Goal: Transaction & Acquisition: Purchase product/service

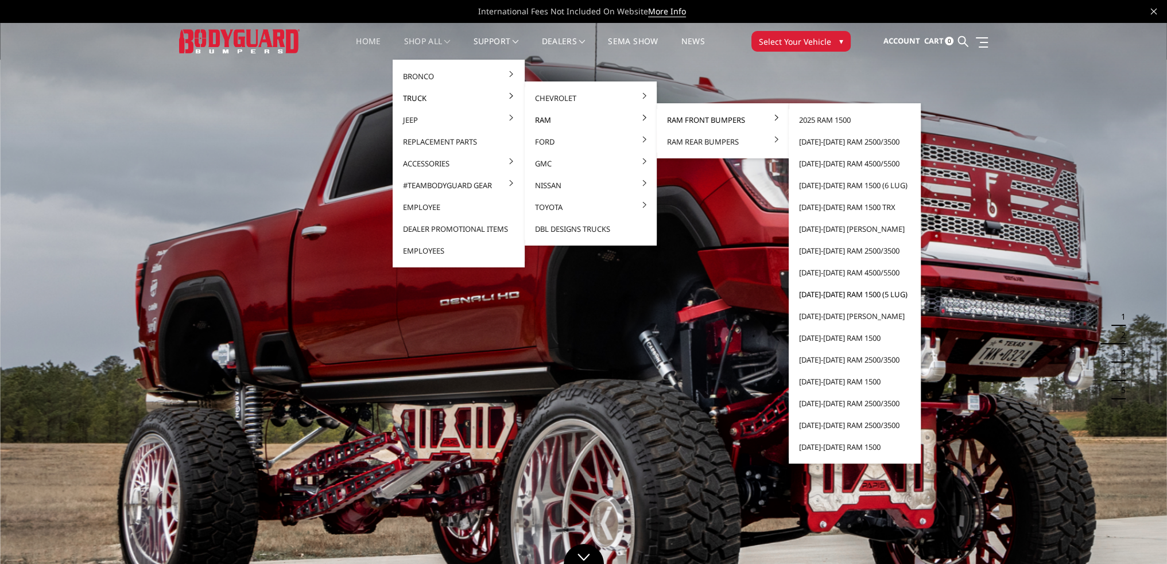
click at [838, 293] on link "[DATE]-[DATE] Ram 1500 (5 lug)" at bounding box center [854, 294] width 123 height 22
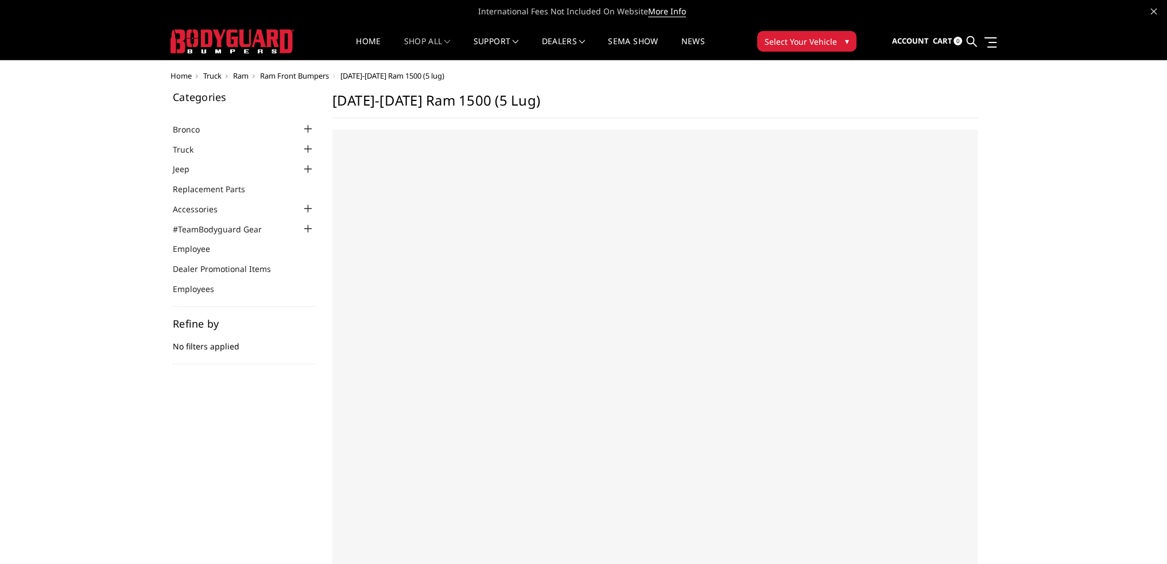
select select "US"
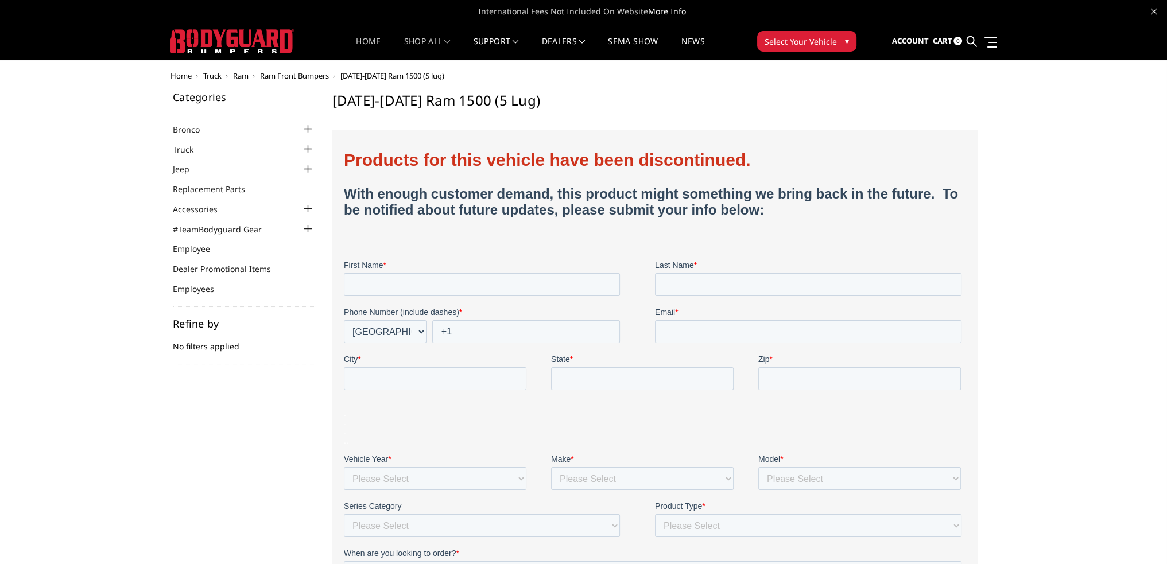
click at [372, 41] on link "Home" at bounding box center [368, 48] width 25 height 22
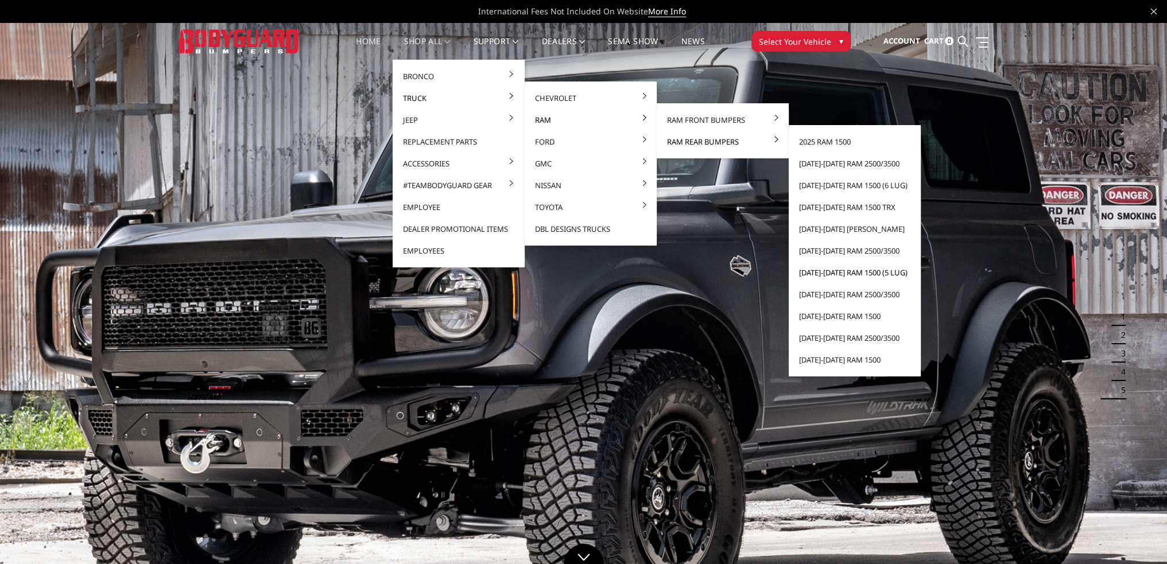
click at [852, 271] on link "[DATE]-[DATE] Ram 1500 (5 lug)" at bounding box center [854, 273] width 123 height 22
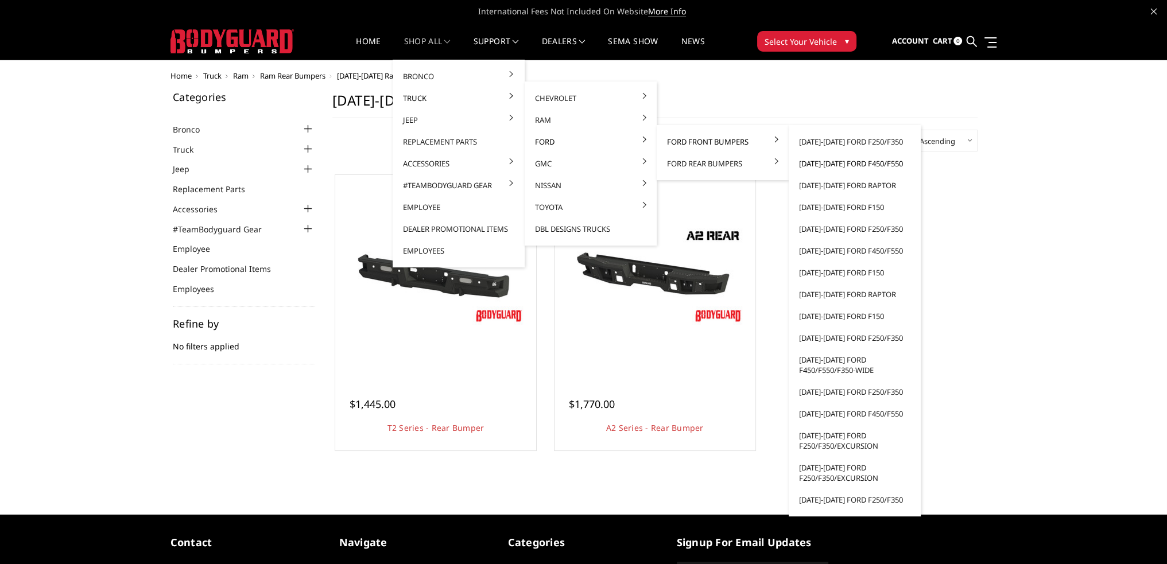
click at [845, 164] on link "[DATE]-[DATE] Ford F450/F550" at bounding box center [854, 164] width 123 height 22
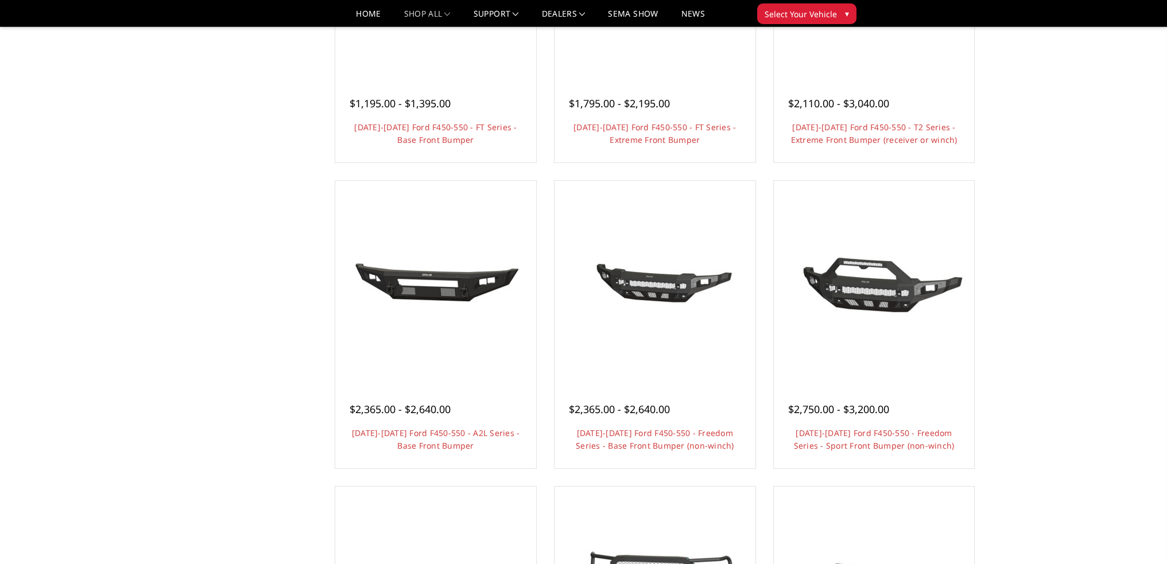
scroll to position [459, 0]
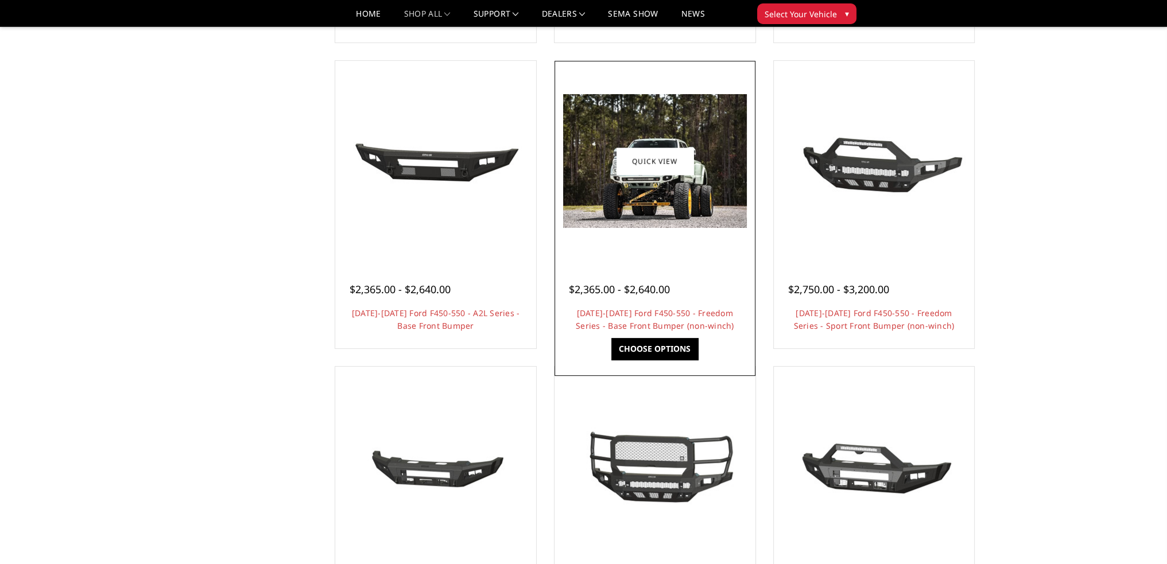
click at [686, 227] on img at bounding box center [655, 161] width 184 height 134
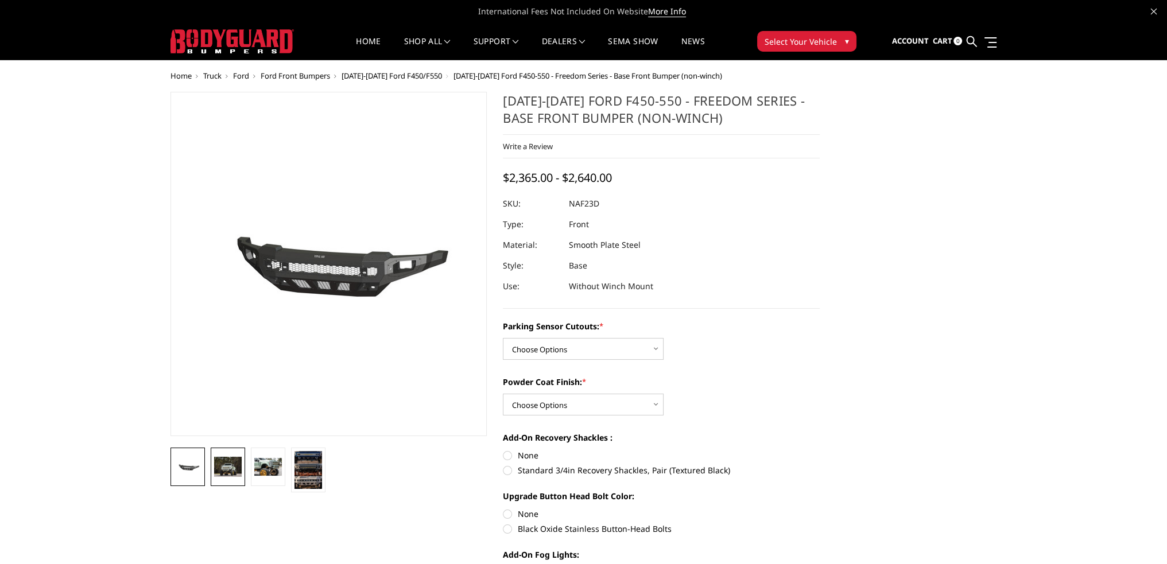
drag, startPoint x: 234, startPoint y: 464, endPoint x: 240, endPoint y: 452, distance: 12.8
click at [238, 462] on img at bounding box center [228, 467] width 28 height 20
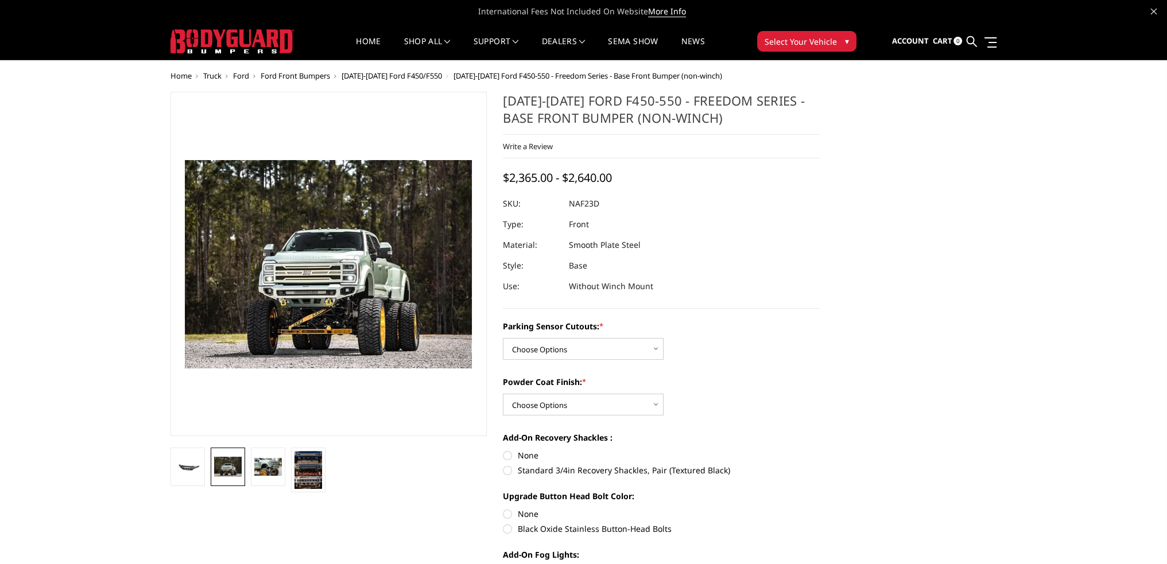
click at [318, 273] on img at bounding box center [328, 264] width 287 height 208
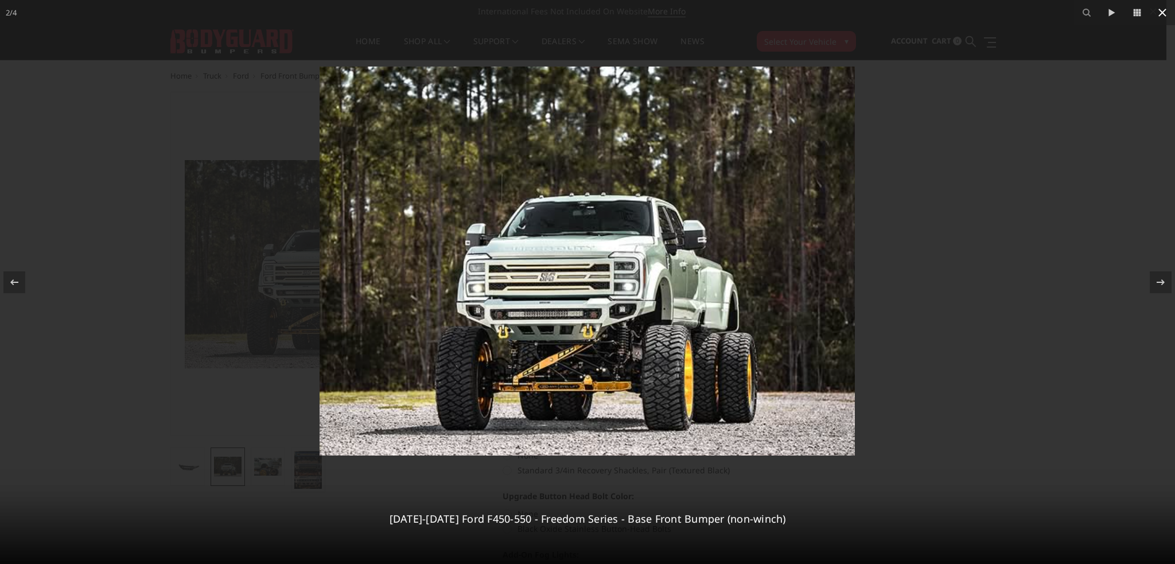
click at [1158, 14] on icon at bounding box center [1163, 13] width 14 height 14
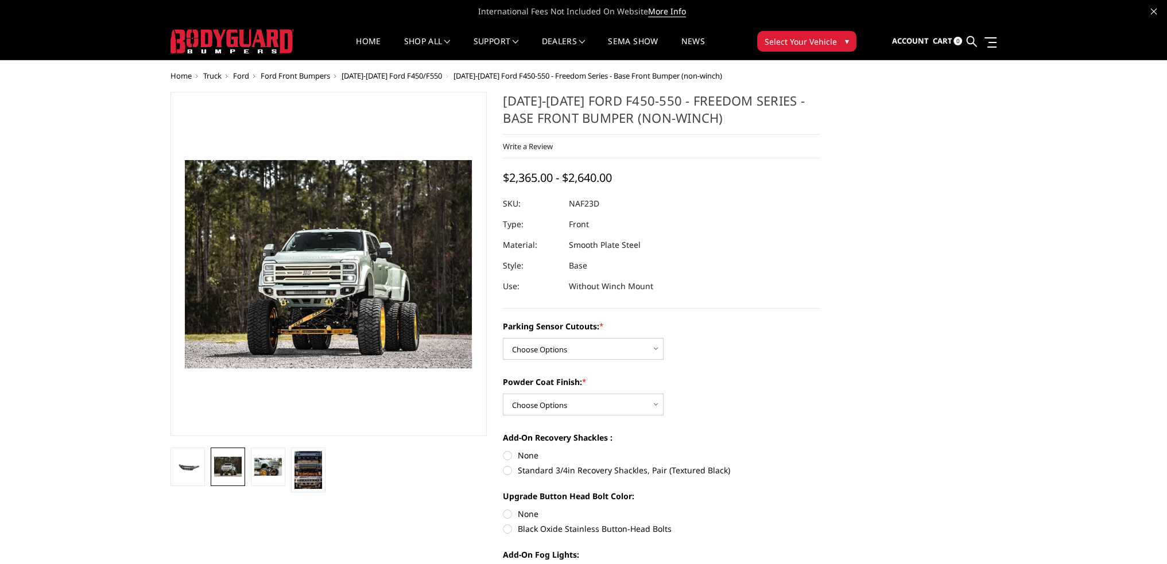
click at [431, 76] on span "[DATE]-[DATE] Ford F450/F550" at bounding box center [391, 76] width 100 height 10
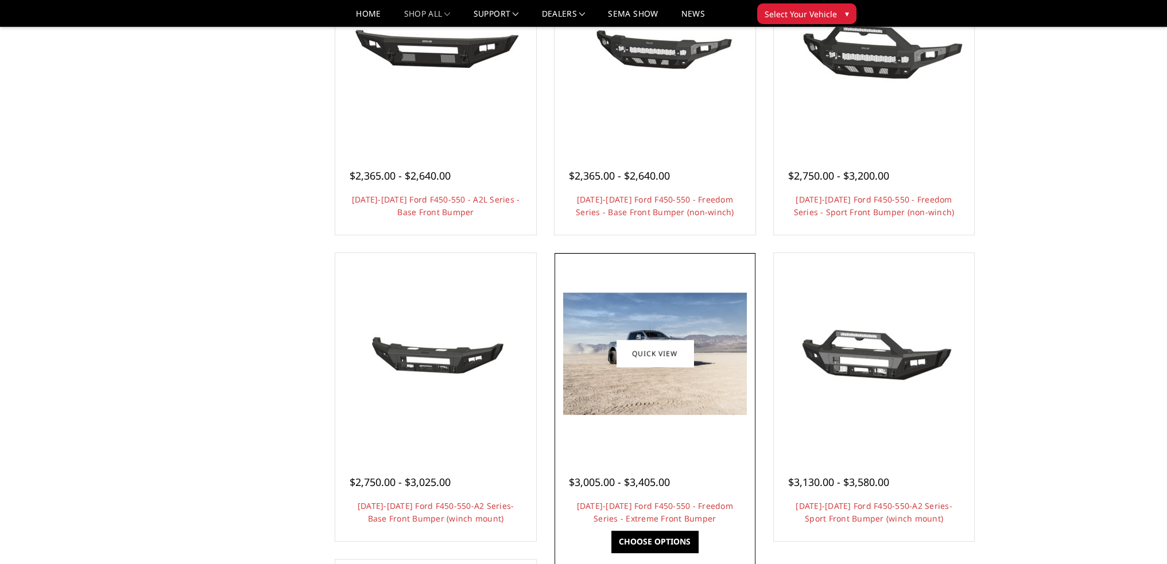
scroll to position [516, 0]
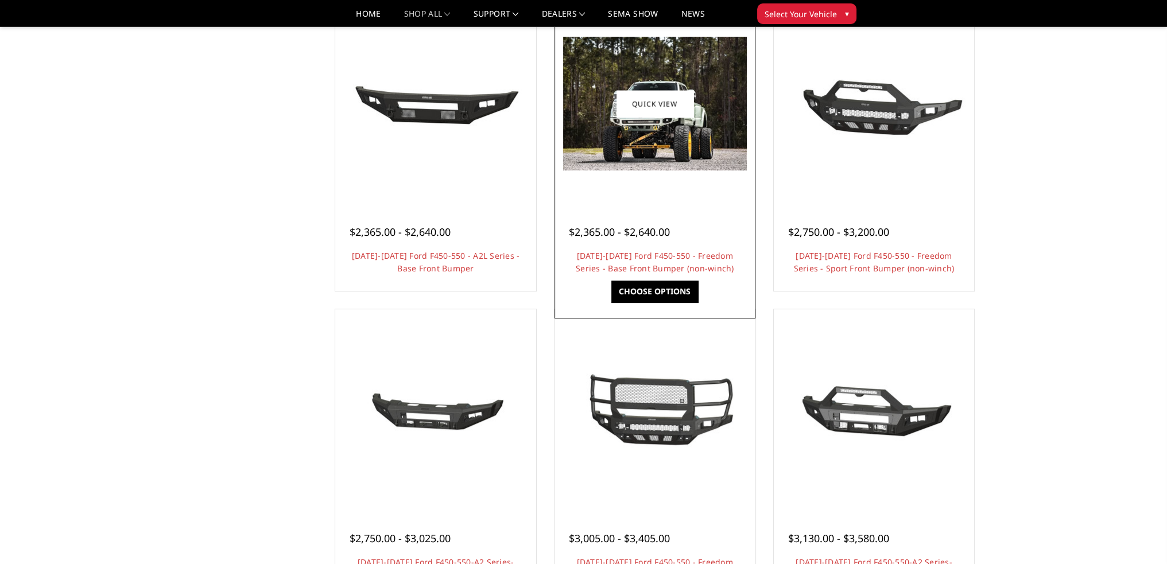
click at [641, 180] on div at bounding box center [654, 103] width 195 height 195
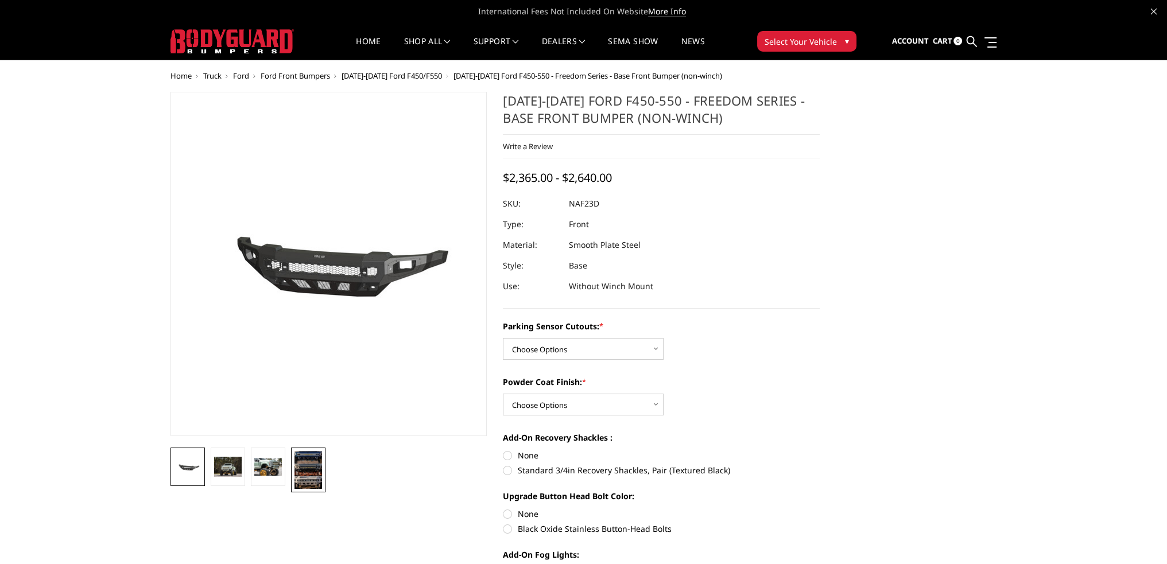
click at [314, 468] on img at bounding box center [308, 470] width 28 height 38
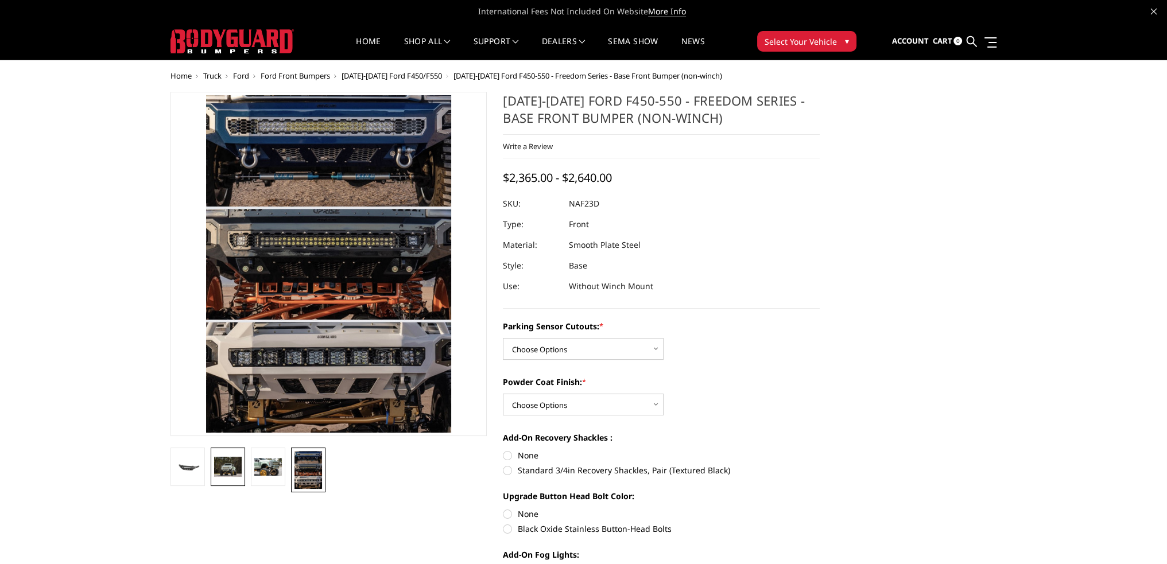
click at [228, 471] on img at bounding box center [228, 467] width 28 height 20
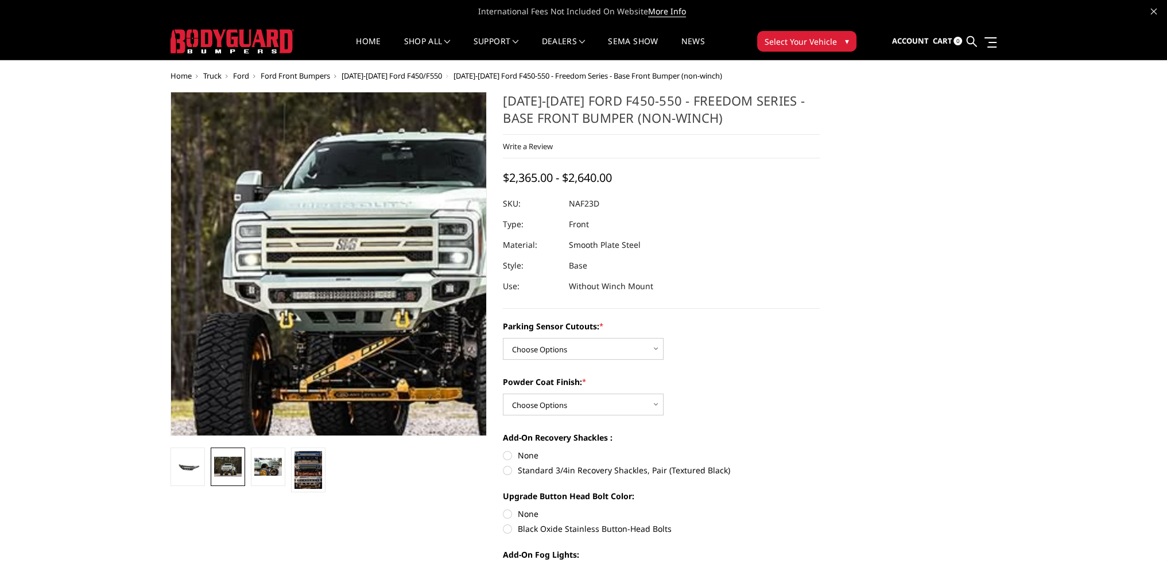
click at [277, 344] on img at bounding box center [401, 222] width 734 height 534
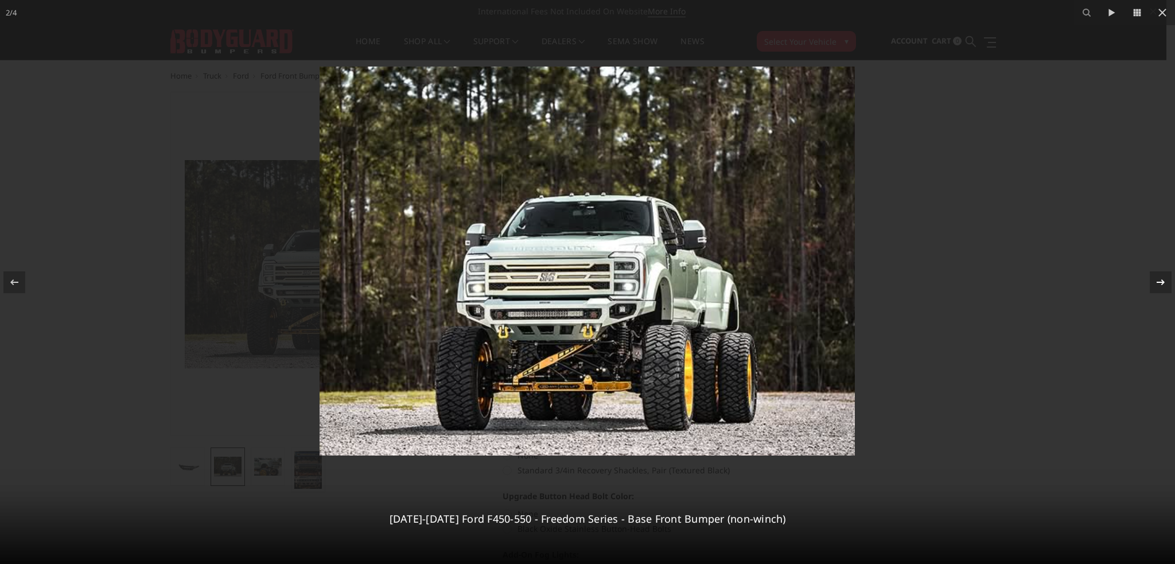
click at [1165, 284] on icon at bounding box center [1161, 282] width 14 height 14
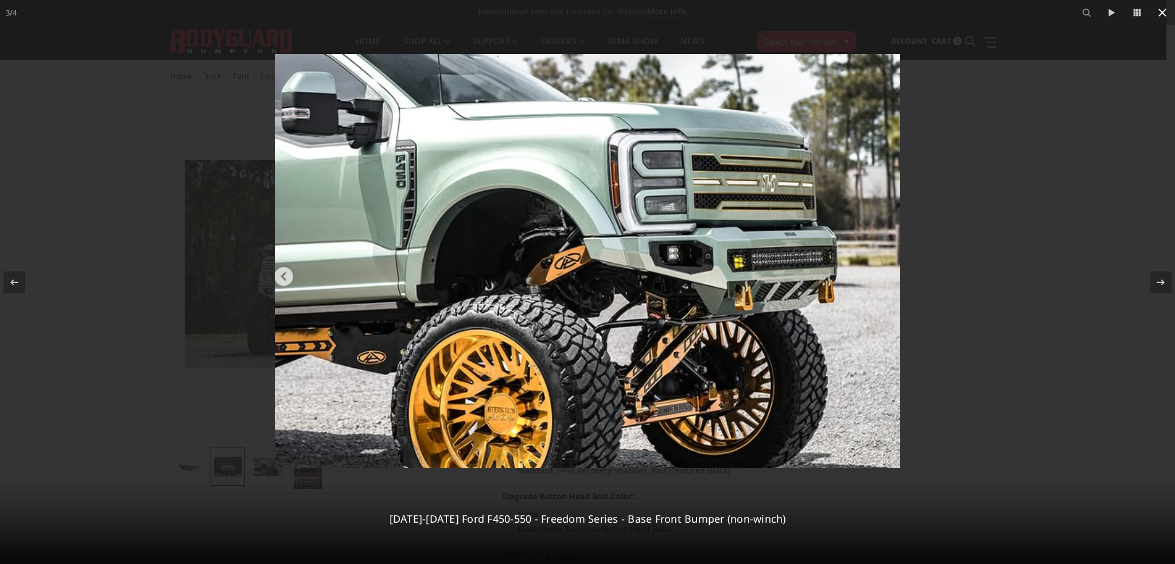
click at [1164, 11] on icon at bounding box center [1163, 13] width 14 height 14
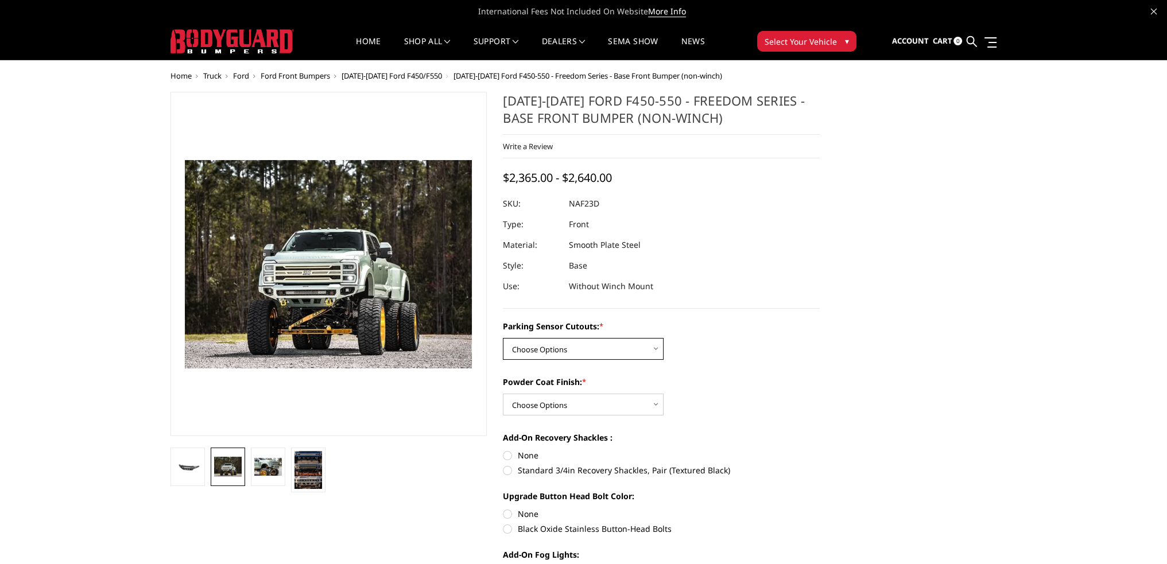
click at [563, 348] on select "Choose Options No - Without Parking Sensor Cutouts Yes - With Parking Sensor Cu…" at bounding box center [583, 349] width 161 height 22
select select "2567"
click at [503, 338] on select "Choose Options No - Without Parking Sensor Cutouts Yes - With Parking Sensor Cu…" at bounding box center [583, 349] width 161 height 22
drag, startPoint x: 551, startPoint y: 404, endPoint x: 553, endPoint y: 413, distance: 9.3
click at [551, 404] on select "Choose Options Bare Metal Textured Black Powder Coat" at bounding box center [583, 405] width 161 height 22
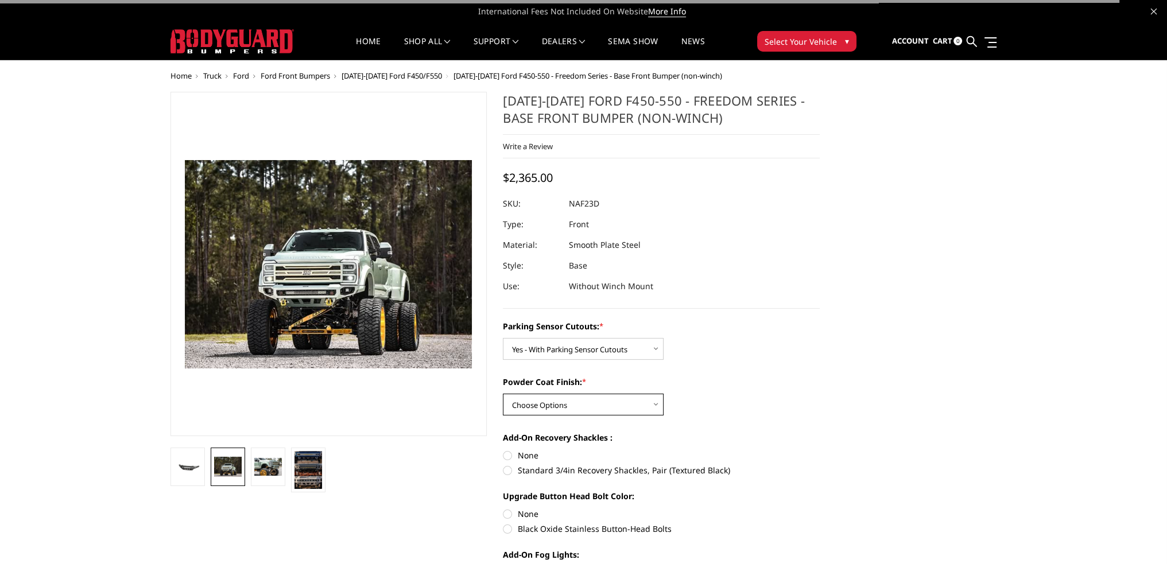
select select "2568"
click at [503, 394] on select "Choose Options Bare Metal Textured Black Powder Coat" at bounding box center [583, 405] width 161 height 22
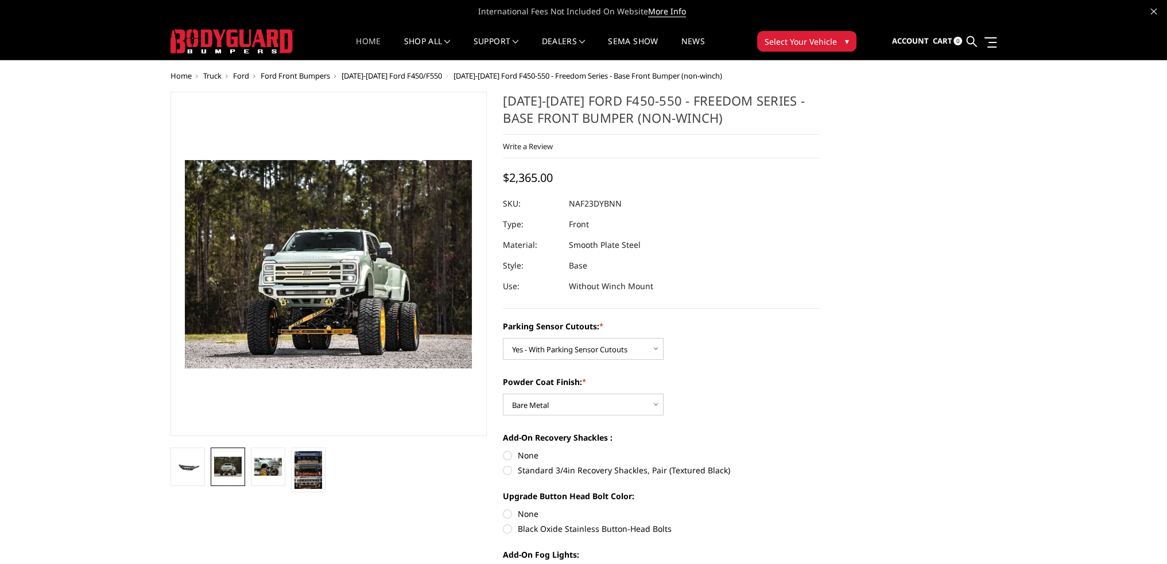
click at [365, 52] on link "Home" at bounding box center [368, 48] width 25 height 22
